Goal: Check status

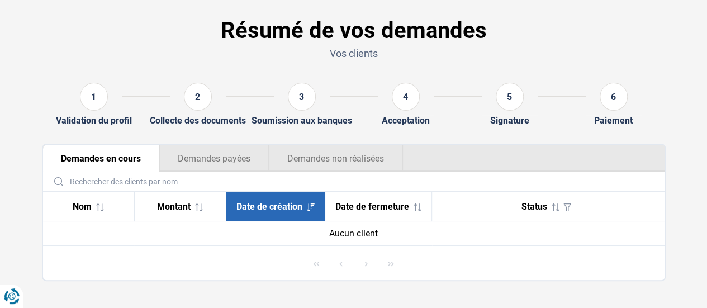
scroll to position [51, 0]
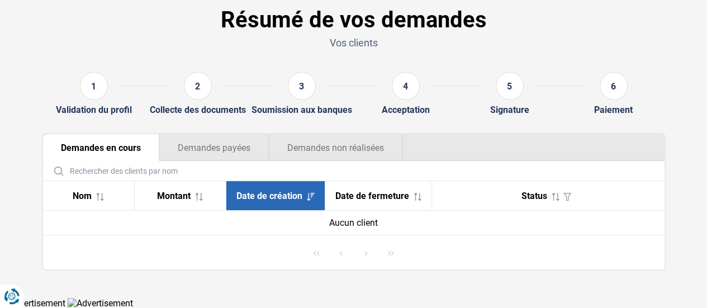
click at [339, 143] on button "Demandes non réalisées" at bounding box center [336, 147] width 134 height 27
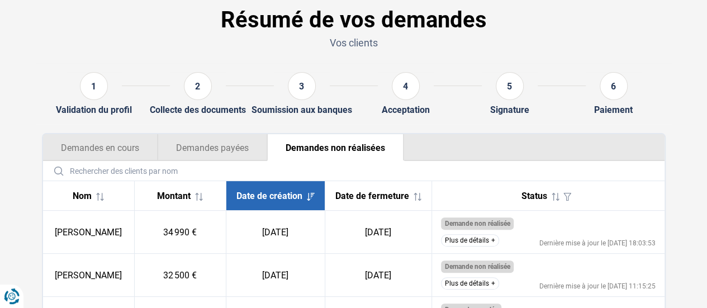
scroll to position [163, 0]
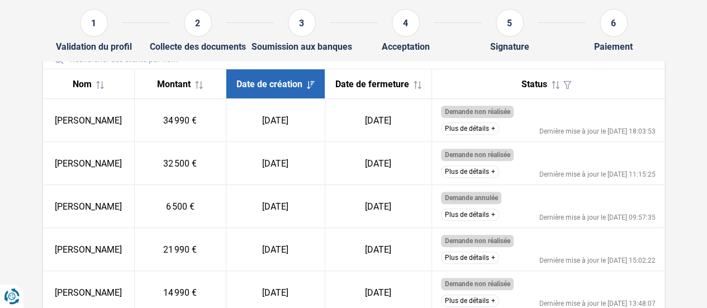
click at [470, 128] on td "Demande non réalisée Le client ne répond pas aux critères d’éligibilité des ban…" at bounding box center [548, 120] width 233 height 43
click at [469, 133] on button "Plus de détails" at bounding box center [470, 128] width 58 height 12
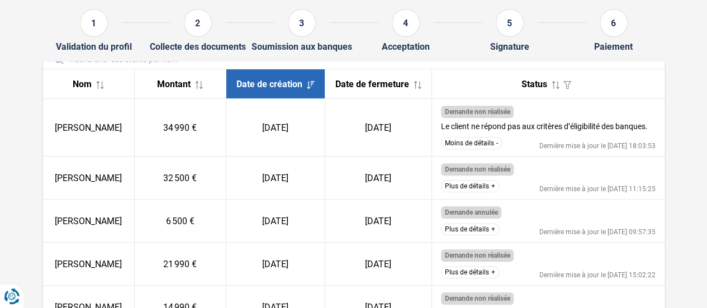
click at [462, 192] on button "Plus de détails" at bounding box center [470, 186] width 58 height 12
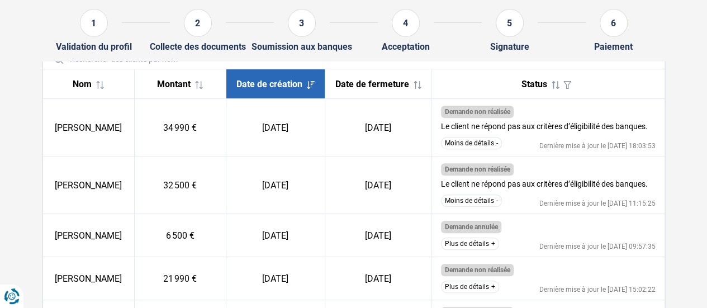
click at [488, 207] on button "Moins de détails" at bounding box center [471, 201] width 61 height 12
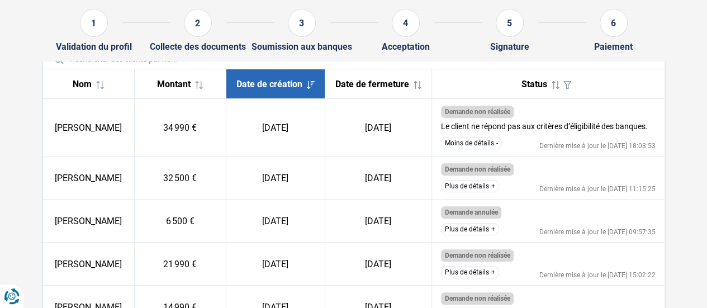
click at [487, 190] on button "Plus de détails" at bounding box center [470, 186] width 58 height 12
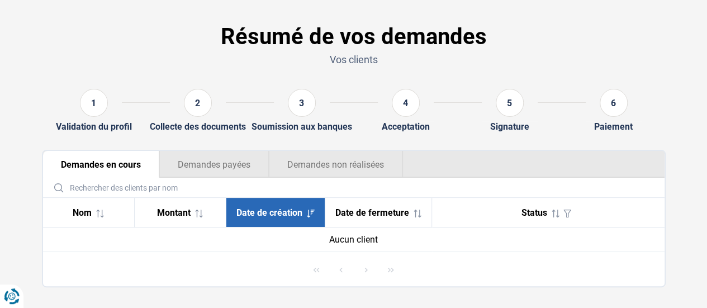
scroll to position [51, 0]
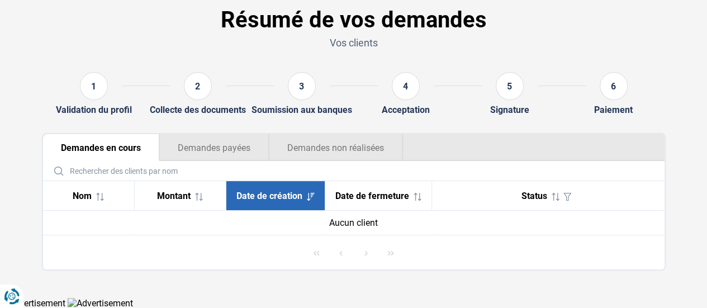
drag, startPoint x: 341, startPoint y: 148, endPoint x: 315, endPoint y: 157, distance: 27.1
click at [342, 147] on button "Demandes non réalisées" at bounding box center [336, 147] width 134 height 27
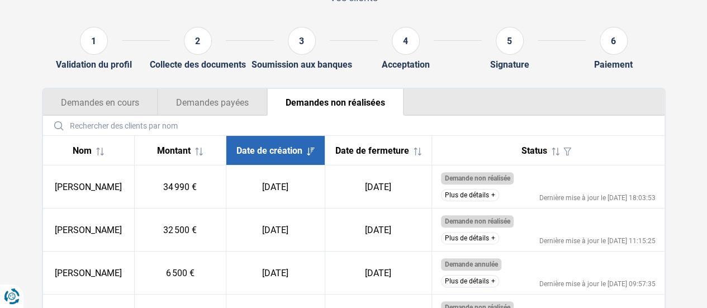
scroll to position [107, 0]
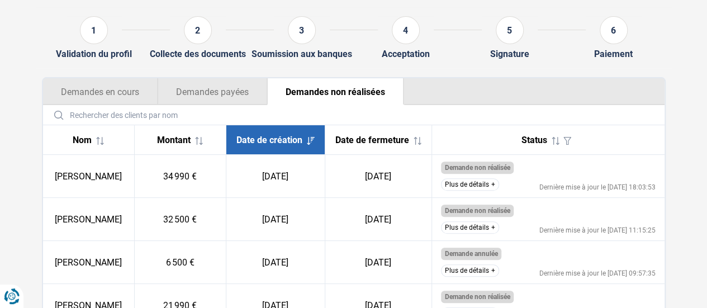
click at [490, 185] on button "Plus de détails" at bounding box center [470, 184] width 58 height 12
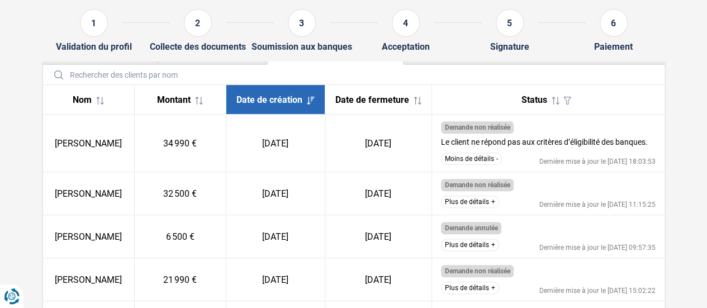
scroll to position [219, 0]
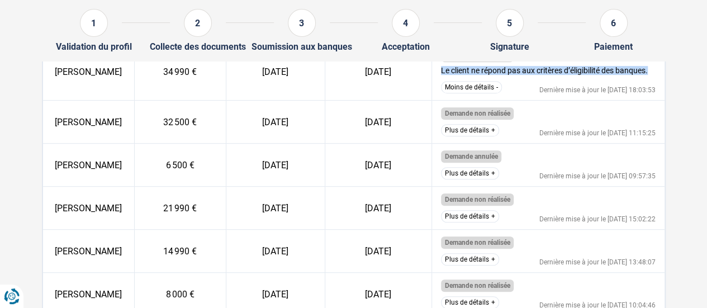
drag, startPoint x: 630, startPoint y: 70, endPoint x: 450, endPoint y: 70, distance: 180.1
click at [447, 68] on td "Demande non réalisée Le client ne répond pas aux critères d’éligibilité des ban…" at bounding box center [548, 72] width 233 height 58
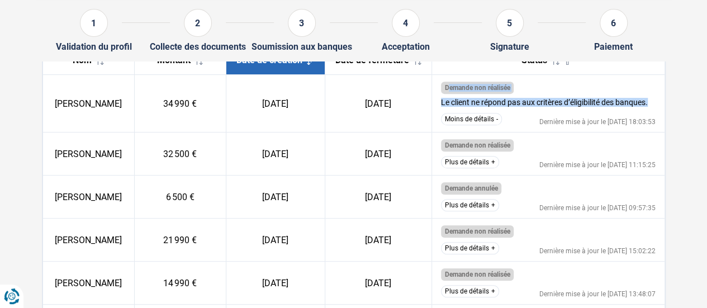
scroll to position [163, 0]
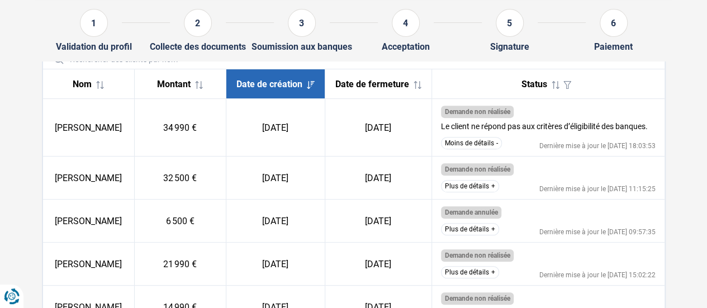
drag, startPoint x: 544, startPoint y: 163, endPoint x: 569, endPoint y: 172, distance: 26.9
click at [562, 171] on td "Demande non réalisée Le client ne répond pas aux critères d’éligibilité des ban…" at bounding box center [548, 178] width 233 height 43
drag, startPoint x: 653, startPoint y: 159, endPoint x: 532, endPoint y: 153, distance: 121.0
click at [528, 155] on td "Demande non réalisée Le client ne répond pas aux critères d’éligibilité des ban…" at bounding box center [548, 128] width 233 height 58
click at [540, 149] on div "Dernière mise à jour le [DATE] 18:03:53" at bounding box center [598, 146] width 116 height 7
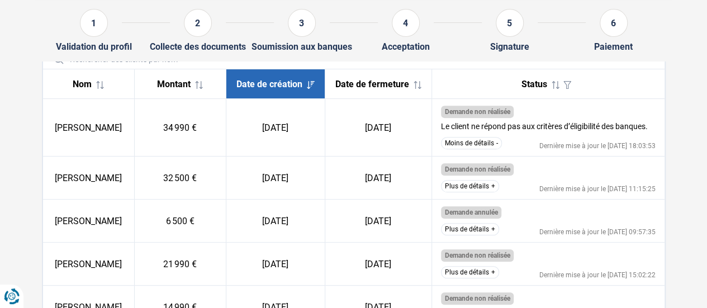
click at [520, 149] on div "Moins de détails Dernière mise à jour le [DATE] 18:03:53" at bounding box center [548, 143] width 215 height 12
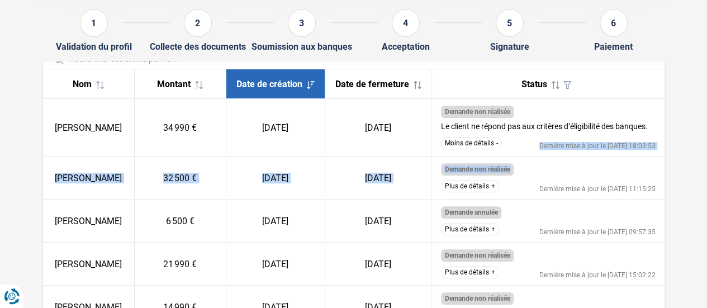
drag, startPoint x: 520, startPoint y: 154, endPoint x: 631, endPoint y: 148, distance: 110.9
click at [651, 157] on td "Demande non réalisée Le client ne répond pas aux critères d’éligibilité des ban…" at bounding box center [548, 128] width 233 height 58
